Goal: Entertainment & Leisure: Consume media (video, audio)

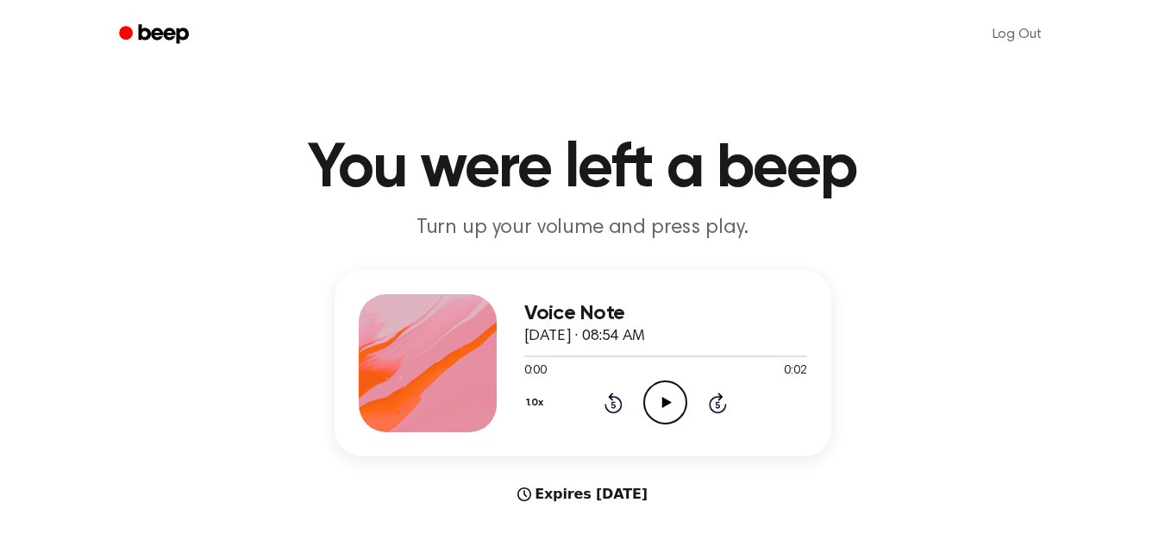
click at [655, 390] on icon "Play Audio" at bounding box center [665, 402] width 44 height 44
click at [649, 409] on icon "Play Audio" at bounding box center [665, 402] width 44 height 44
click at [661, 410] on icon "Play Audio" at bounding box center [665, 402] width 44 height 44
click at [661, 410] on icon "Pause Audio" at bounding box center [665, 402] width 44 height 44
click at [661, 410] on icon "Play Audio" at bounding box center [665, 402] width 44 height 44
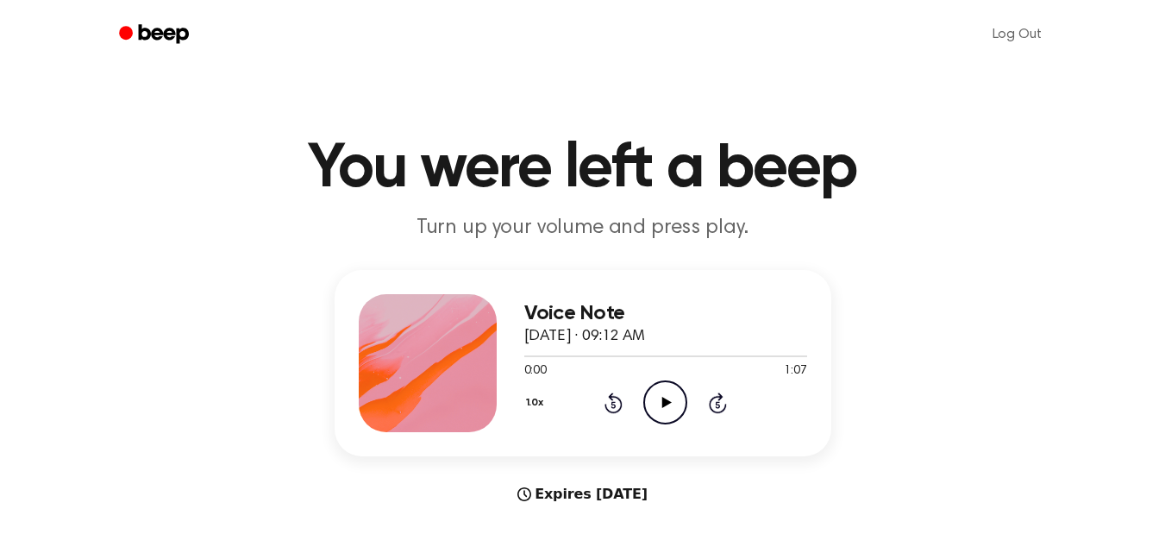
click at [670, 400] on icon "Play Audio" at bounding box center [665, 402] width 44 height 44
click at [698, 357] on div at bounding box center [665, 355] width 283 height 14
